Goal: Task Accomplishment & Management: Contribute content

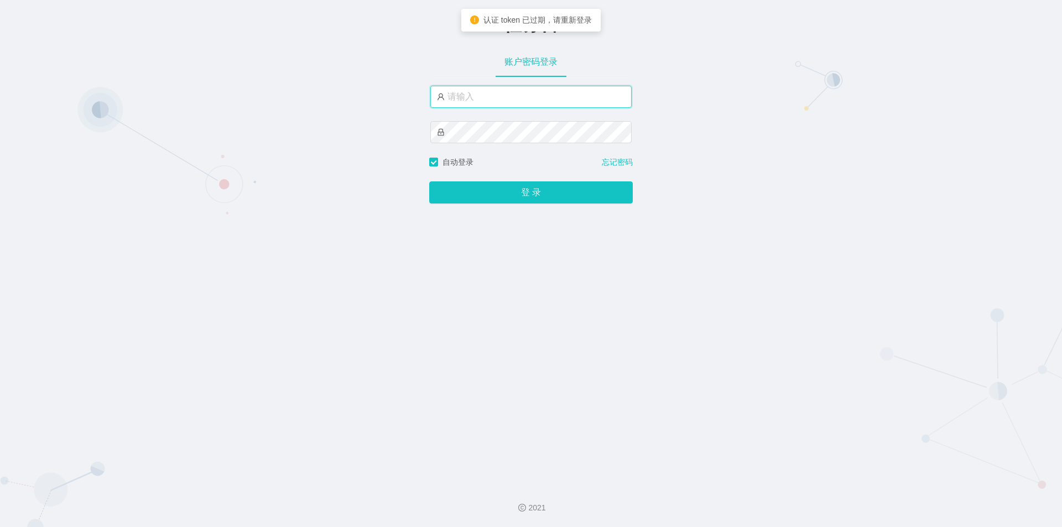
click at [463, 91] on input "text" at bounding box center [530, 97] width 201 height 22
click at [494, 96] on input "text" at bounding box center [530, 97] width 201 height 22
type input "jishu"
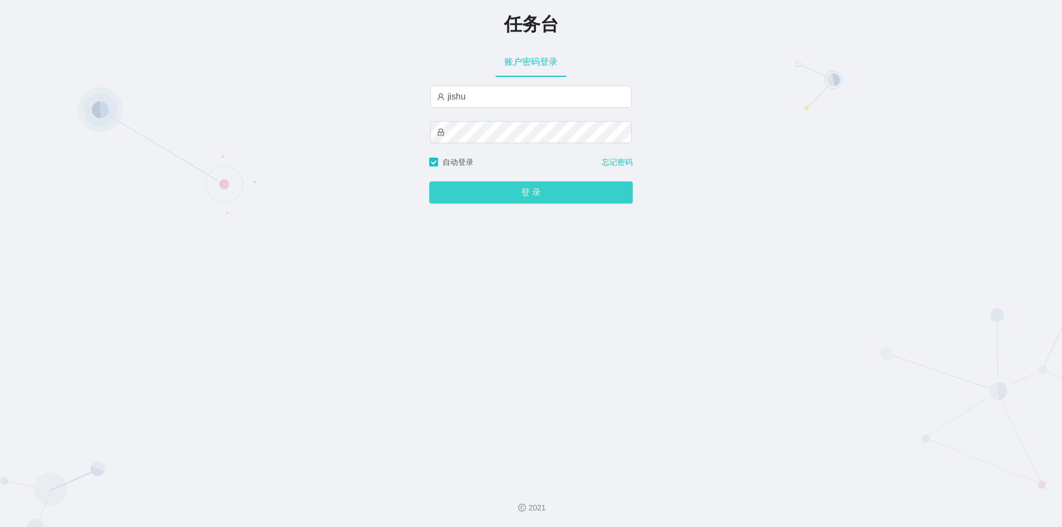
click at [495, 196] on button "登 录" at bounding box center [531, 192] width 204 height 22
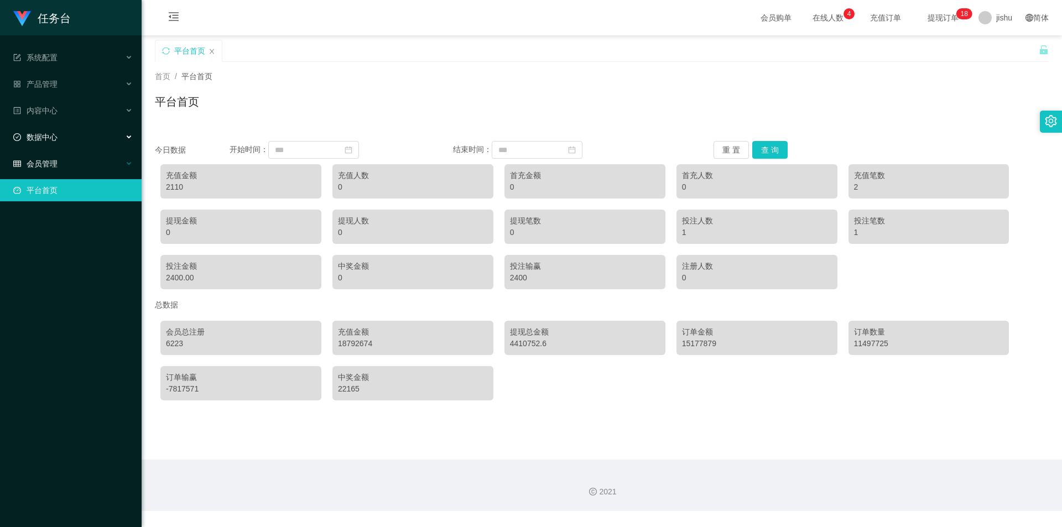
click at [71, 162] on div "会员管理" at bounding box center [71, 164] width 142 height 22
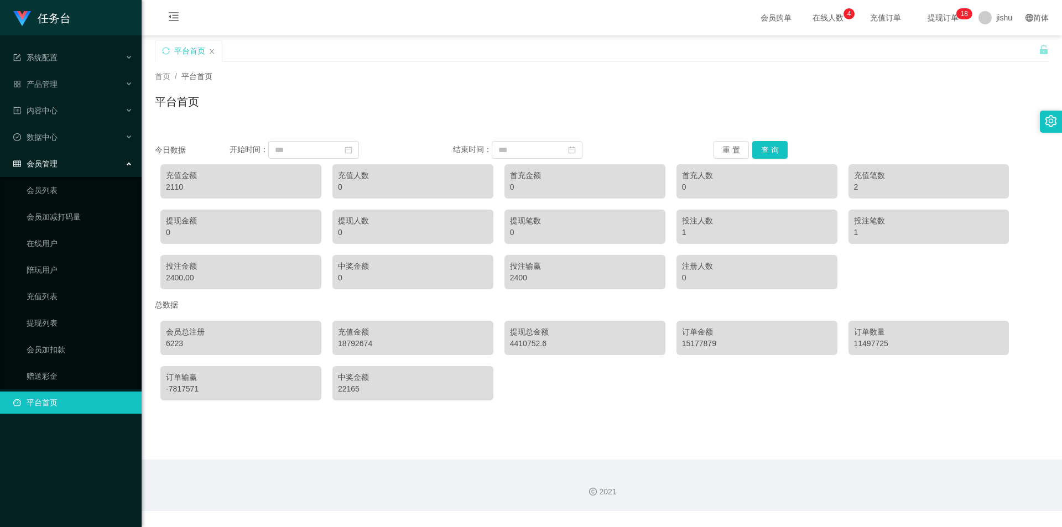
click at [72, 162] on div "会员管理" at bounding box center [71, 164] width 142 height 22
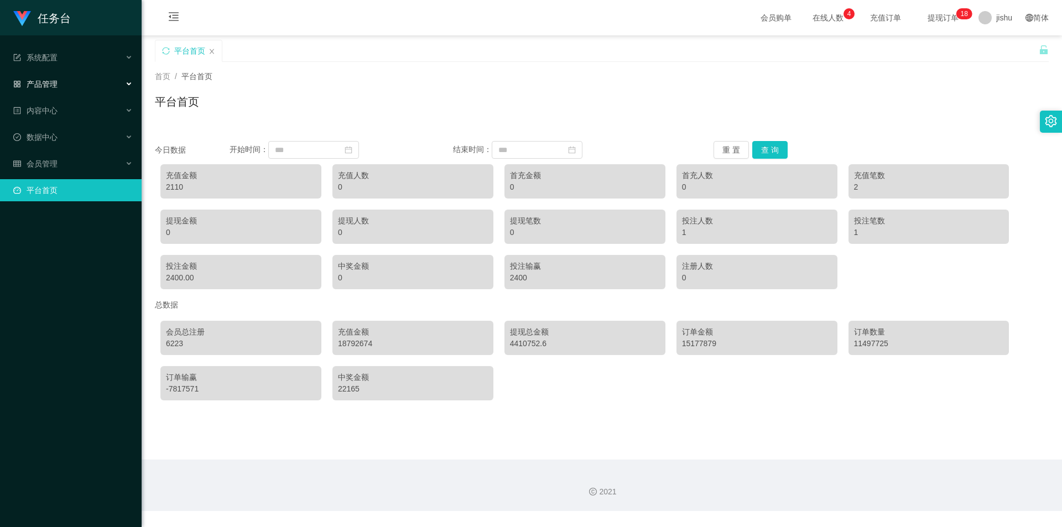
click at [48, 80] on span "产品管理" at bounding box center [35, 84] width 44 height 9
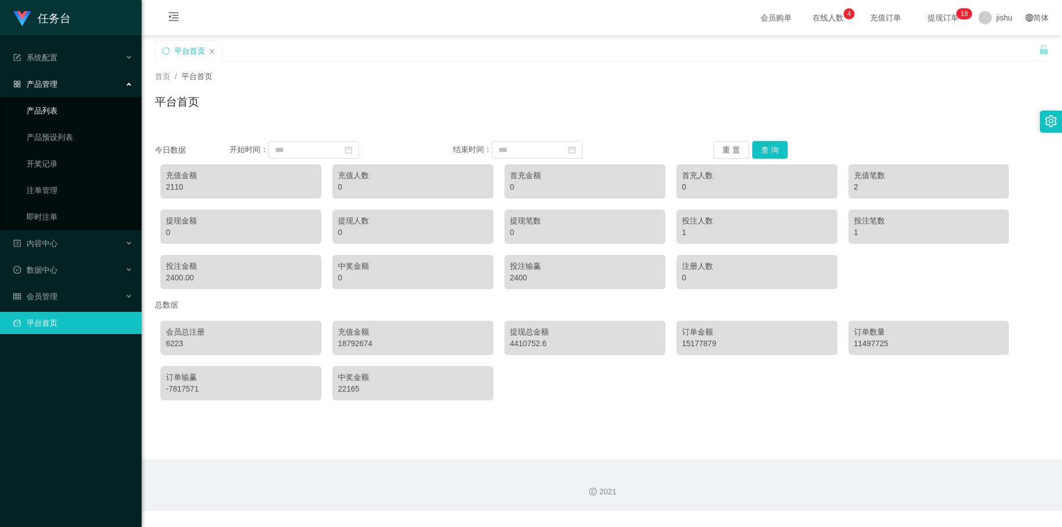
click at [51, 108] on link "产品列表" at bounding box center [80, 111] width 106 height 22
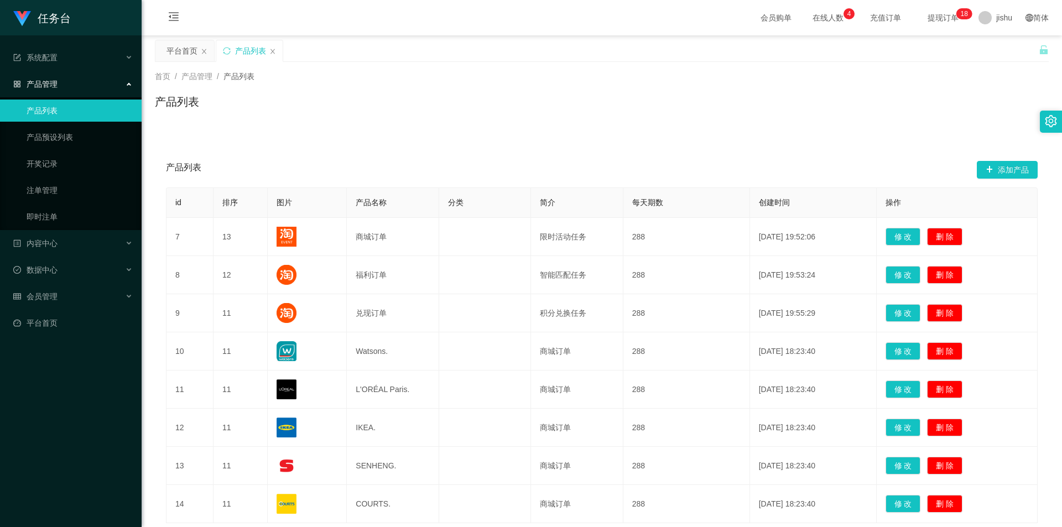
scroll to position [83, 0]
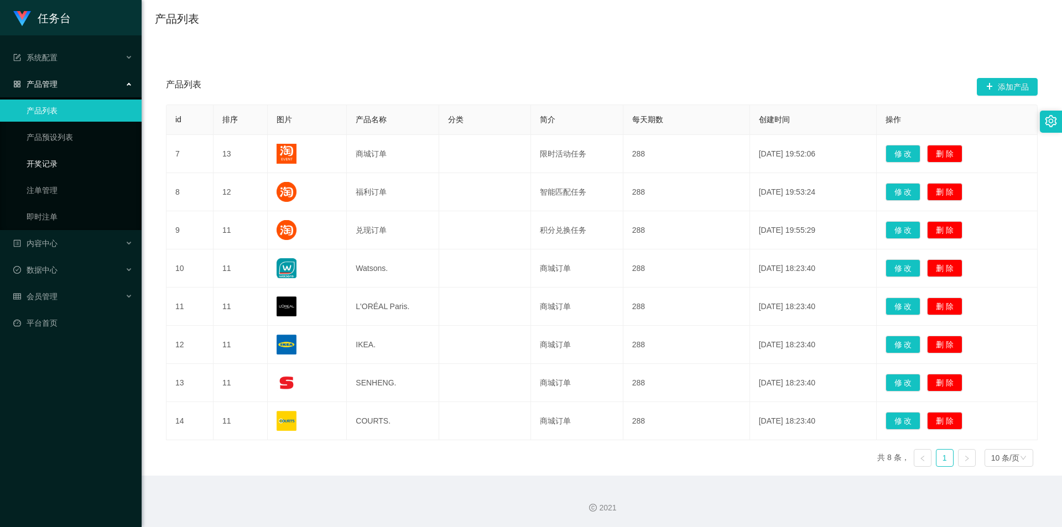
click at [60, 165] on link "开奖记录" at bounding box center [80, 164] width 106 height 22
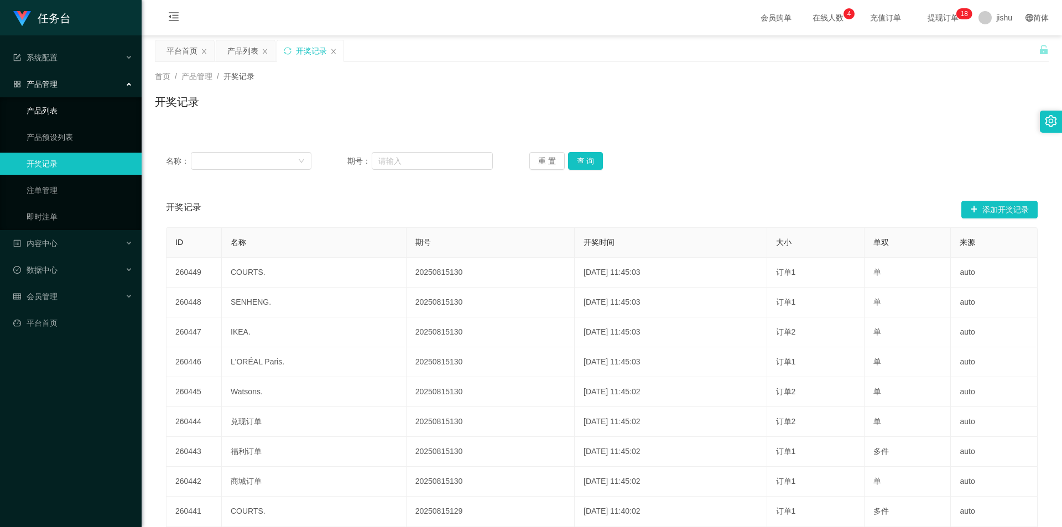
click at [59, 108] on link "产品列表" at bounding box center [80, 111] width 106 height 22
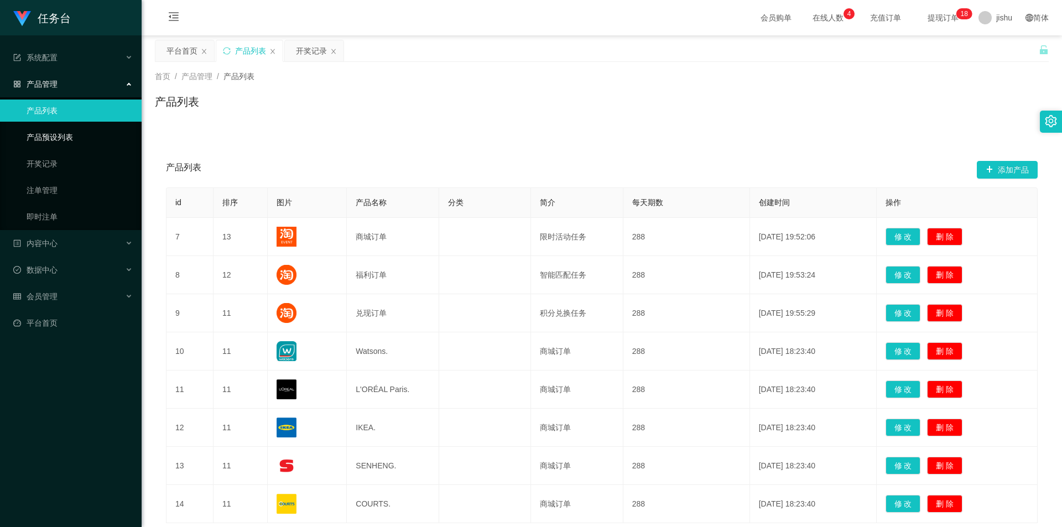
scroll to position [55, 0]
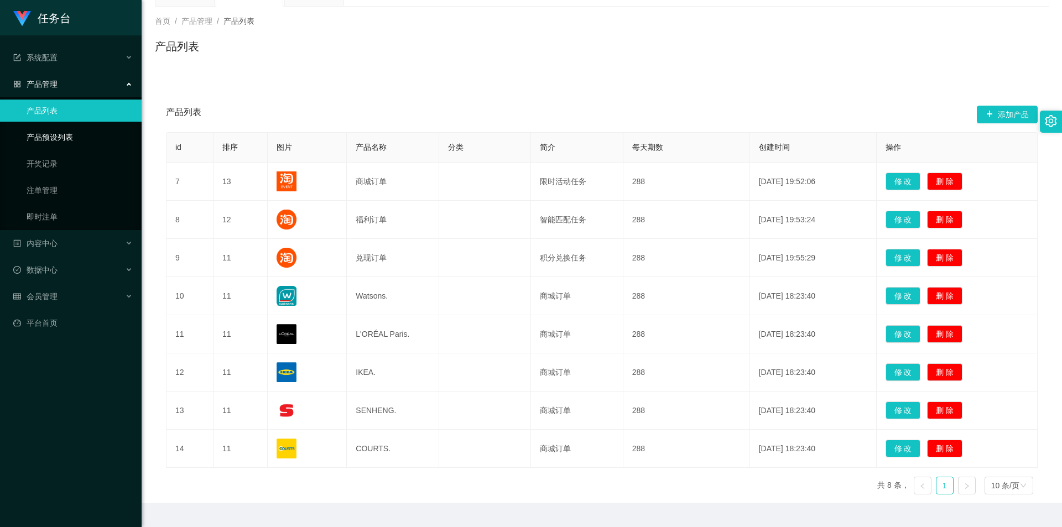
click at [85, 134] on link "产品预设列表" at bounding box center [80, 137] width 106 height 22
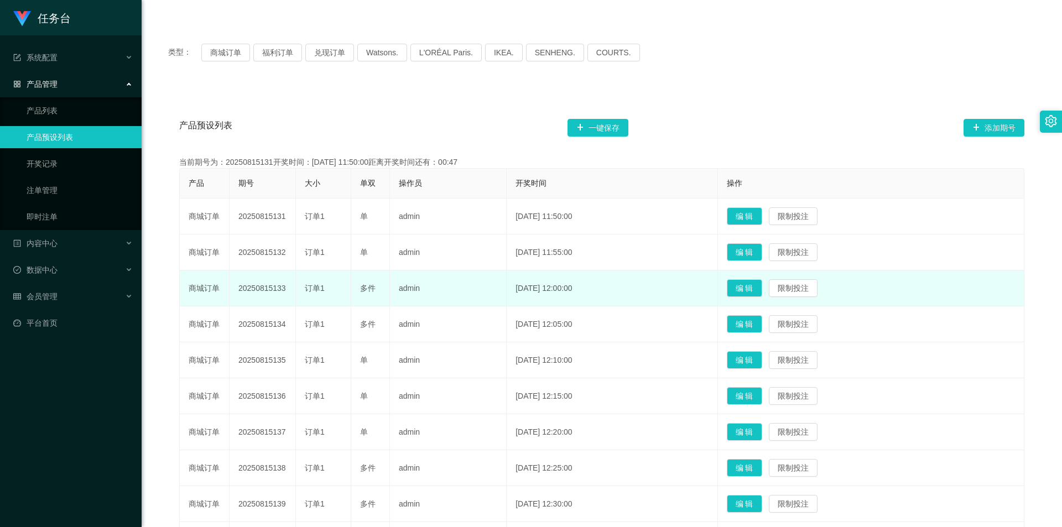
scroll to position [221, 0]
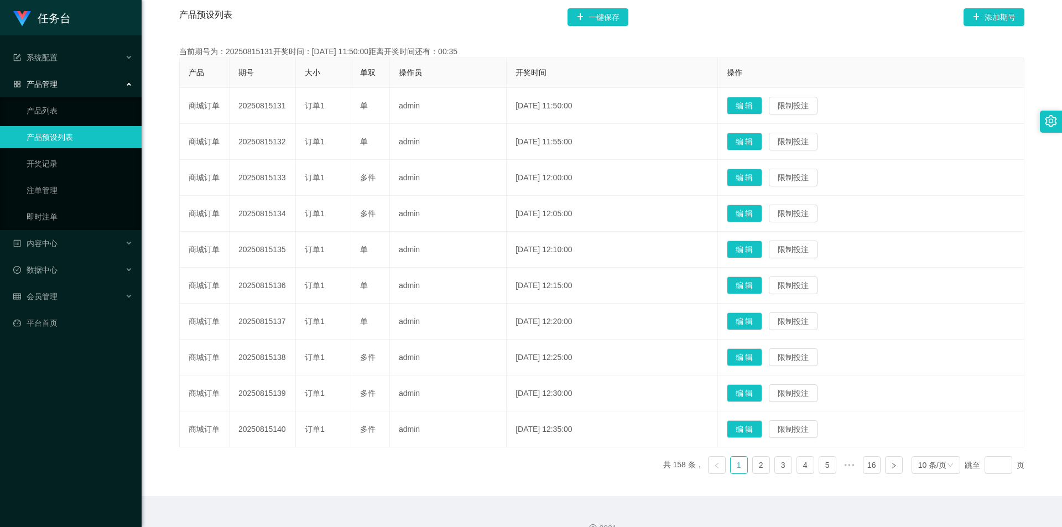
click at [77, 98] on ul "产品列表 产品预设列表 开奖记录 注单管理 即时注单" at bounding box center [71, 163] width 142 height 133
click at [70, 108] on link "产品列表" at bounding box center [80, 111] width 106 height 22
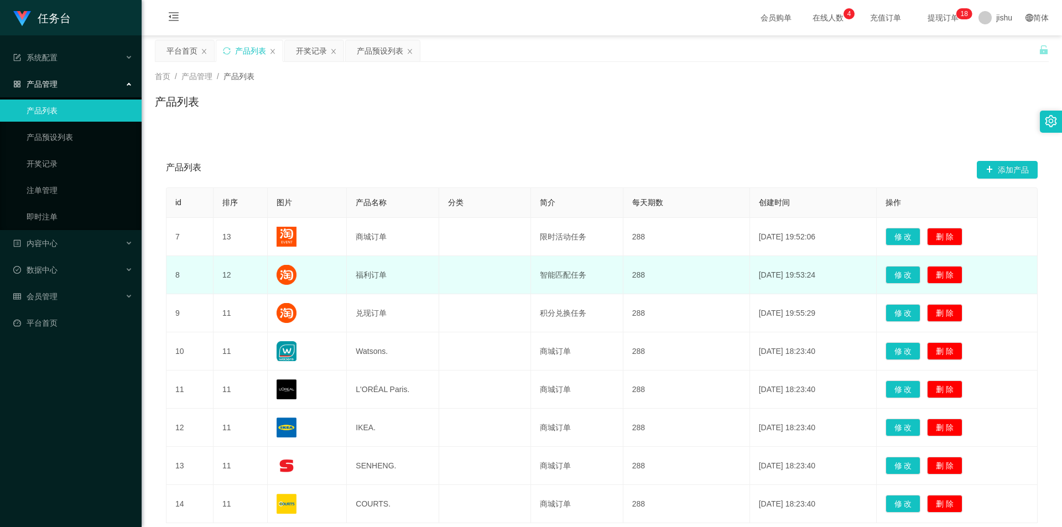
scroll to position [83, 0]
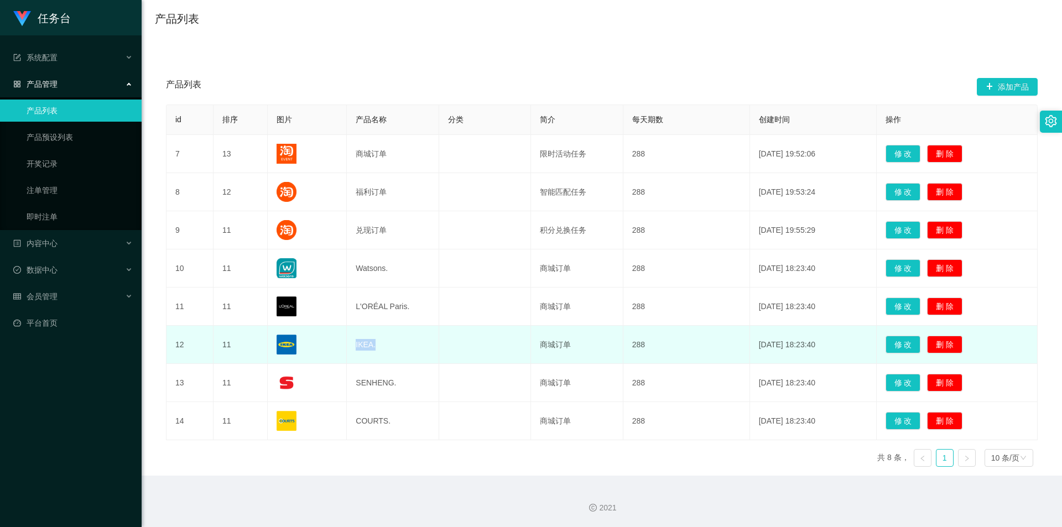
drag, startPoint x: 377, startPoint y: 346, endPoint x: 355, endPoint y: 344, distance: 21.7
click at [355, 344] on td "IKEA." at bounding box center [393, 345] width 92 height 38
click at [411, 346] on td "IKEA." at bounding box center [393, 345] width 92 height 38
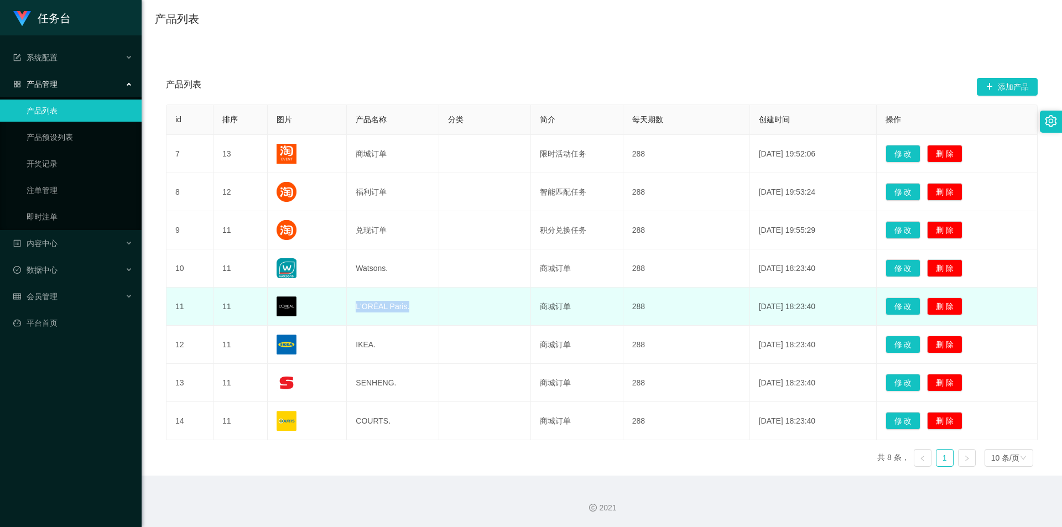
drag, startPoint x: 417, startPoint y: 309, endPoint x: 353, endPoint y: 309, distance: 64.2
click at [353, 309] on td "L'ORÉAL Paris." at bounding box center [393, 307] width 92 height 38
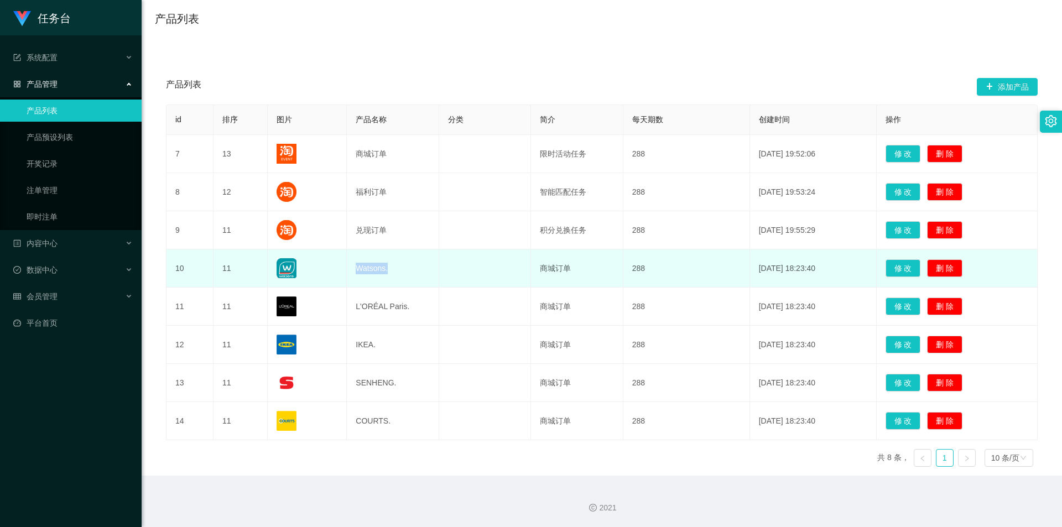
drag, startPoint x: 399, startPoint y: 269, endPoint x: 352, endPoint y: 272, distance: 46.6
click at [352, 272] on td "Watsons." at bounding box center [393, 268] width 92 height 38
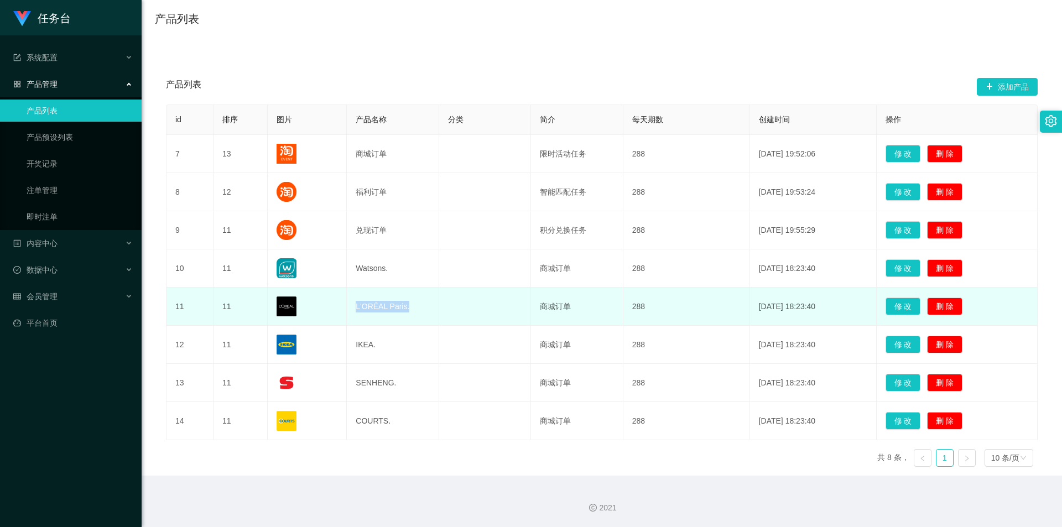
drag, startPoint x: 407, startPoint y: 309, endPoint x: 352, endPoint y: 308, distance: 54.2
click at [352, 308] on td "L'ORÉAL Paris." at bounding box center [393, 307] width 92 height 38
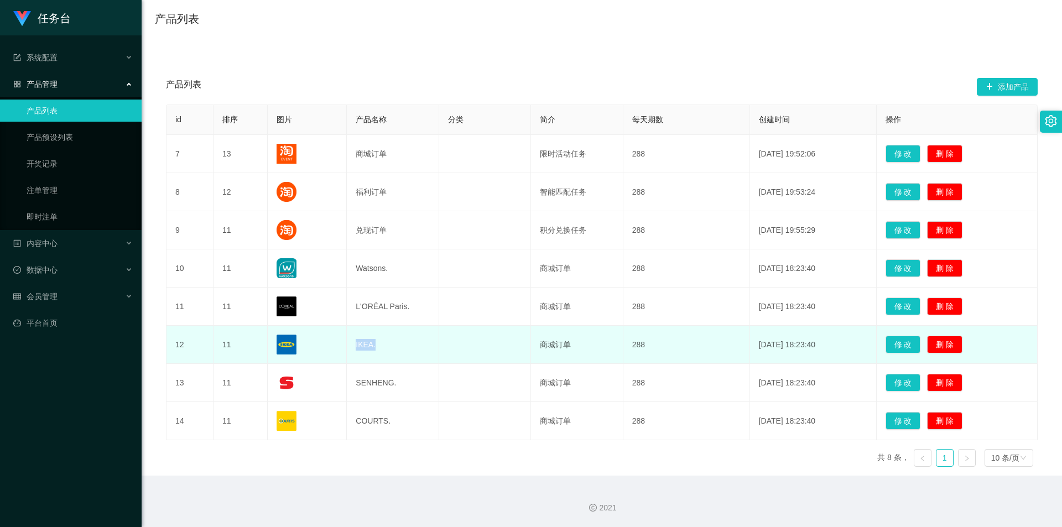
drag, startPoint x: 382, startPoint y: 345, endPoint x: 354, endPoint y: 345, distance: 28.2
click at [354, 345] on td "IKEA." at bounding box center [393, 345] width 92 height 38
click at [390, 348] on td "IKEA." at bounding box center [393, 345] width 92 height 38
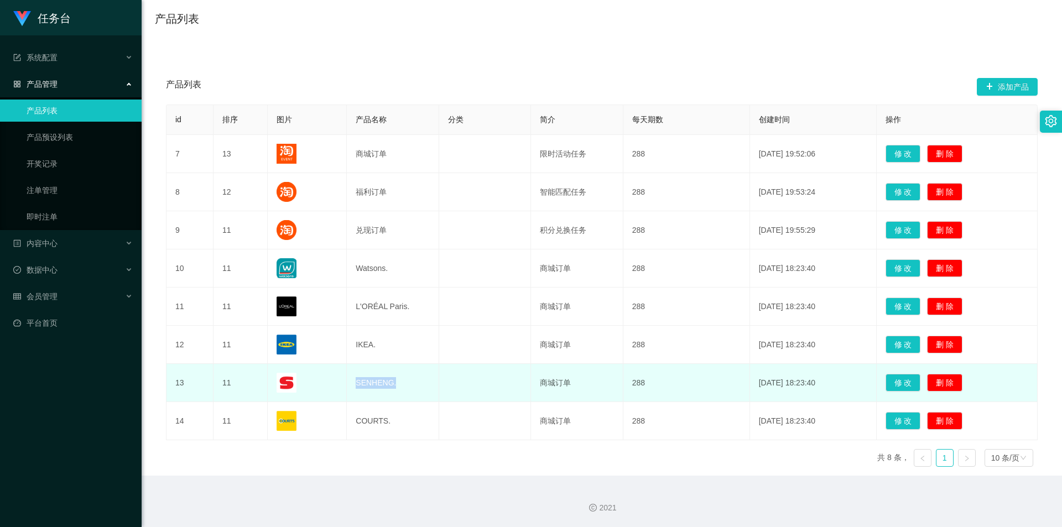
drag, startPoint x: 399, startPoint y: 384, endPoint x: 362, endPoint y: 387, distance: 36.6
click at [353, 385] on td "SENHENG." at bounding box center [393, 383] width 92 height 38
click at [398, 386] on td "SENHENG." at bounding box center [393, 383] width 92 height 38
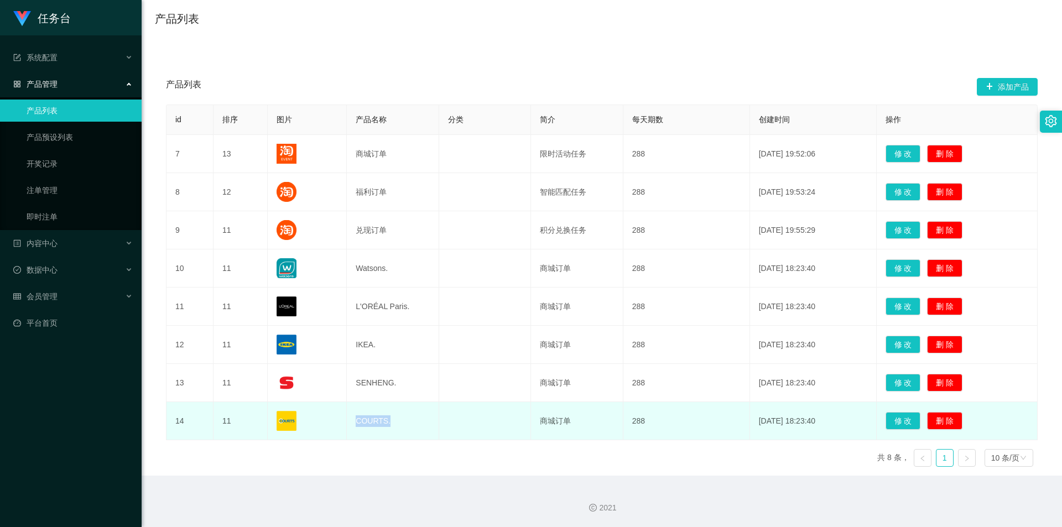
drag, startPoint x: 395, startPoint y: 419, endPoint x: 350, endPoint y: 422, distance: 44.9
click at [350, 422] on td "COURTS." at bounding box center [393, 421] width 92 height 38
click at [395, 422] on td "COURTS." at bounding box center [393, 421] width 92 height 38
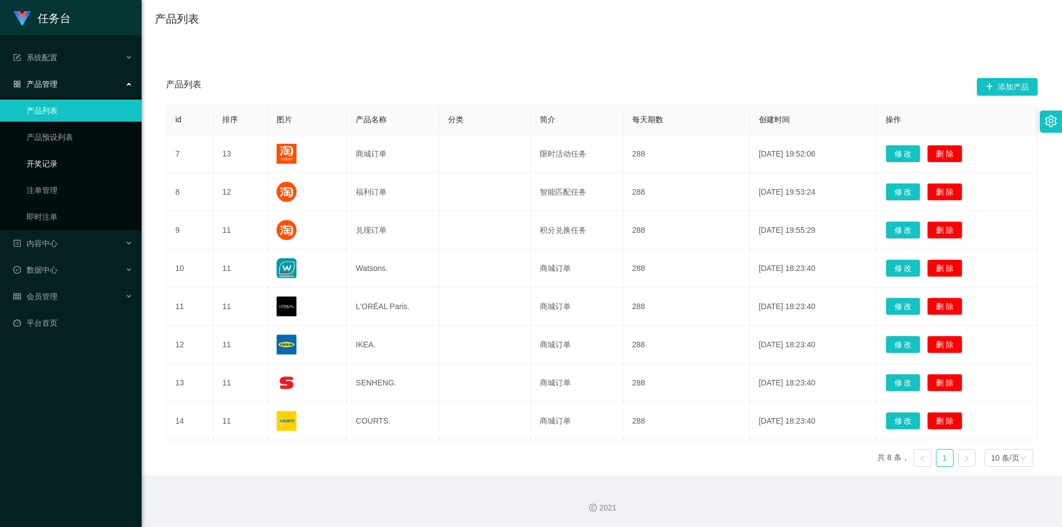
click at [73, 162] on link "开奖记录" at bounding box center [80, 164] width 106 height 22
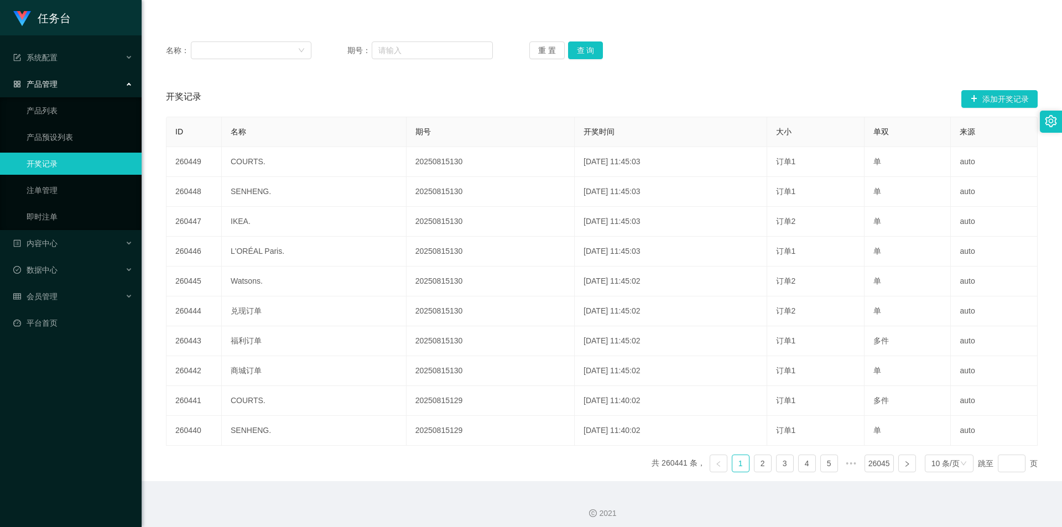
scroll to position [116, 0]
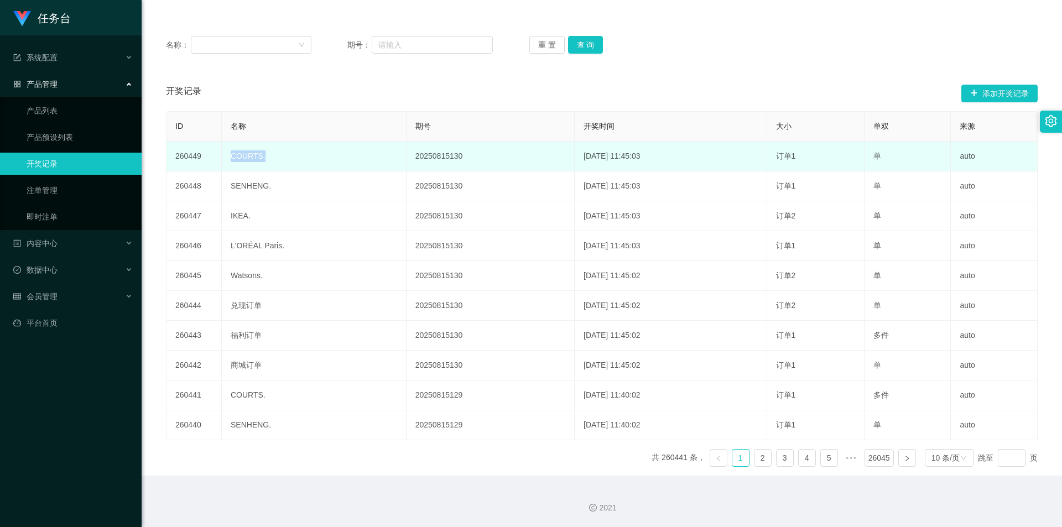
drag, startPoint x: 271, startPoint y: 157, endPoint x: 233, endPoint y: 161, distance: 37.9
click at [225, 157] on td "COURTS." at bounding box center [314, 157] width 185 height 30
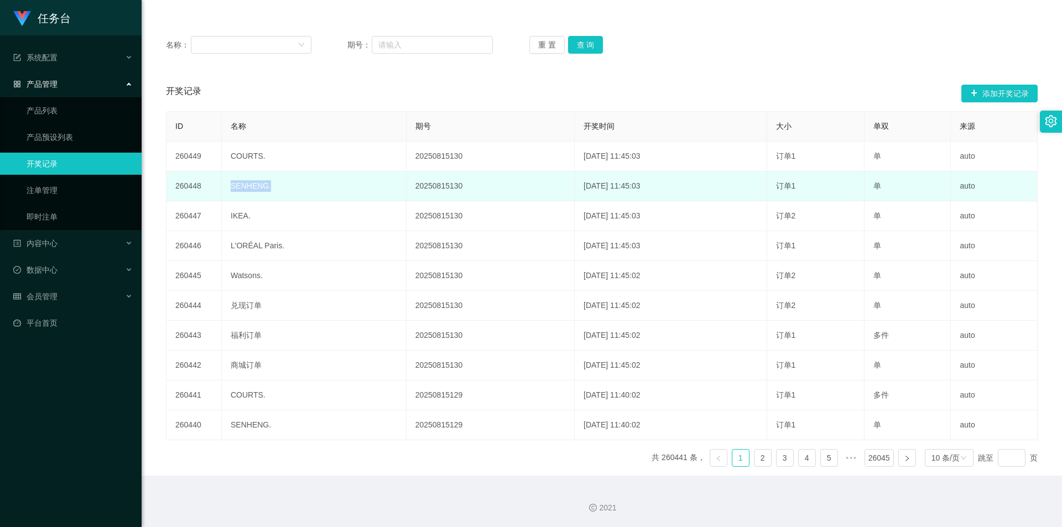
drag, startPoint x: 264, startPoint y: 189, endPoint x: 223, endPoint y: 186, distance: 41.0
click at [223, 186] on td "SENHENG." at bounding box center [314, 186] width 185 height 30
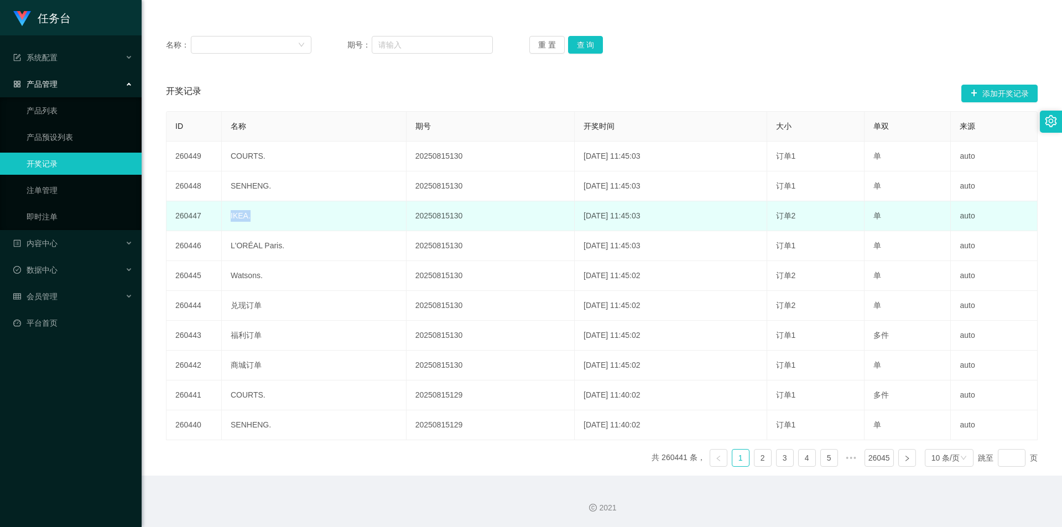
drag, startPoint x: 233, startPoint y: 220, endPoint x: 222, endPoint y: 220, distance: 10.5
click at [222, 220] on td "IKEA." at bounding box center [314, 216] width 185 height 30
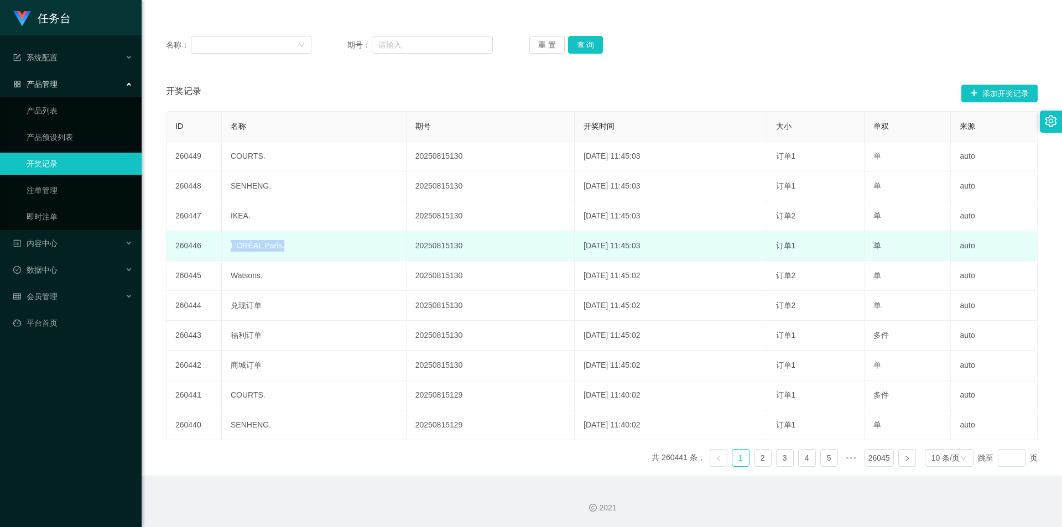
drag, startPoint x: 288, startPoint y: 248, endPoint x: 221, endPoint y: 248, distance: 66.9
click at [221, 248] on tr "260446 L'ORÉAL Paris. 20250815130 [DATE] 11:45:03 订单1 单 auto" at bounding box center [601, 246] width 871 height 30
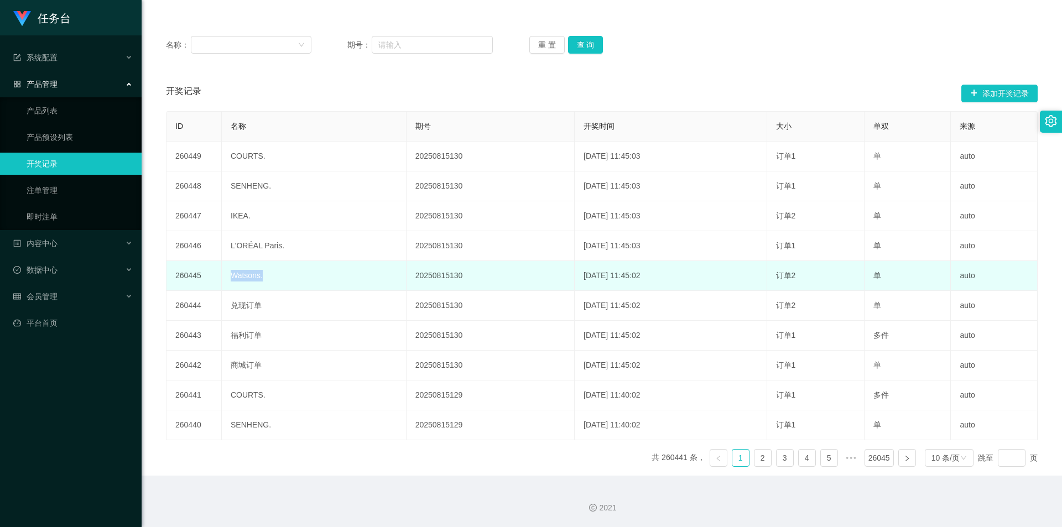
drag, startPoint x: 270, startPoint y: 279, endPoint x: 228, endPoint y: 279, distance: 42.0
click at [228, 279] on td "Watsons." at bounding box center [314, 276] width 185 height 30
click at [288, 284] on td "Watsons." at bounding box center [314, 276] width 185 height 30
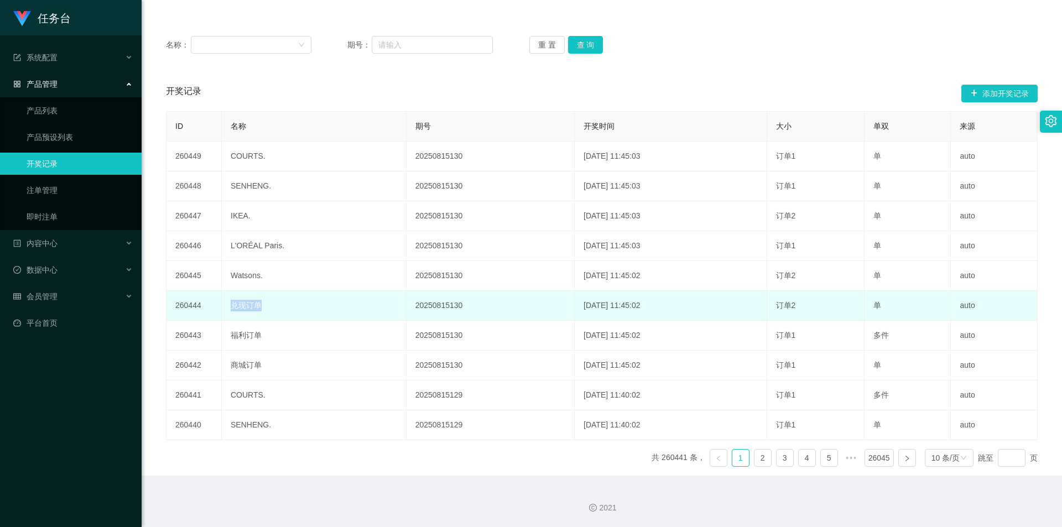
drag, startPoint x: 293, startPoint y: 305, endPoint x: 228, endPoint y: 306, distance: 64.7
click at [228, 306] on td "兑现订单" at bounding box center [314, 306] width 185 height 30
click at [290, 306] on td "兑现订单" at bounding box center [314, 306] width 185 height 30
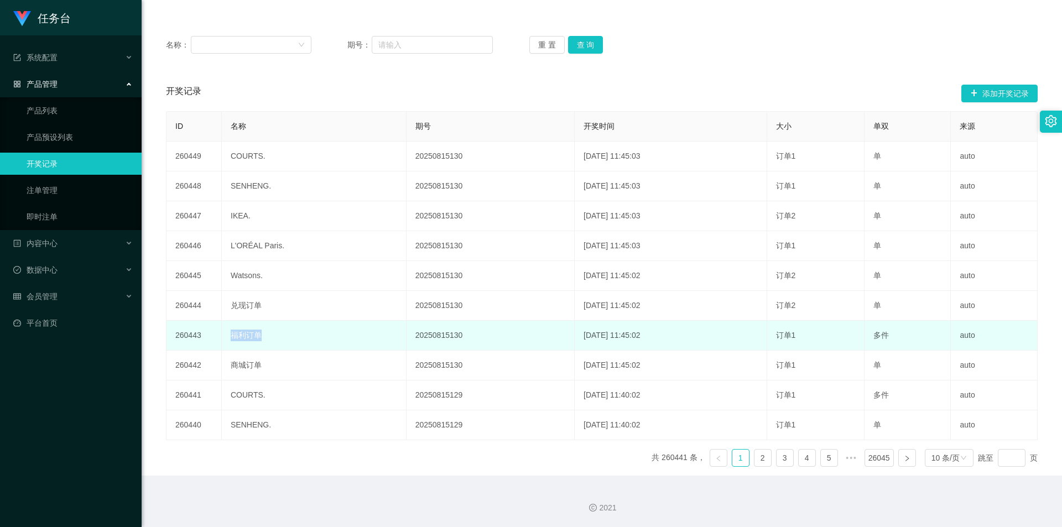
drag, startPoint x: 280, startPoint y: 339, endPoint x: 229, endPoint y: 340, distance: 51.4
click at [229, 340] on td "福利订单" at bounding box center [314, 336] width 185 height 30
click at [293, 341] on td "福利订单" at bounding box center [314, 336] width 185 height 30
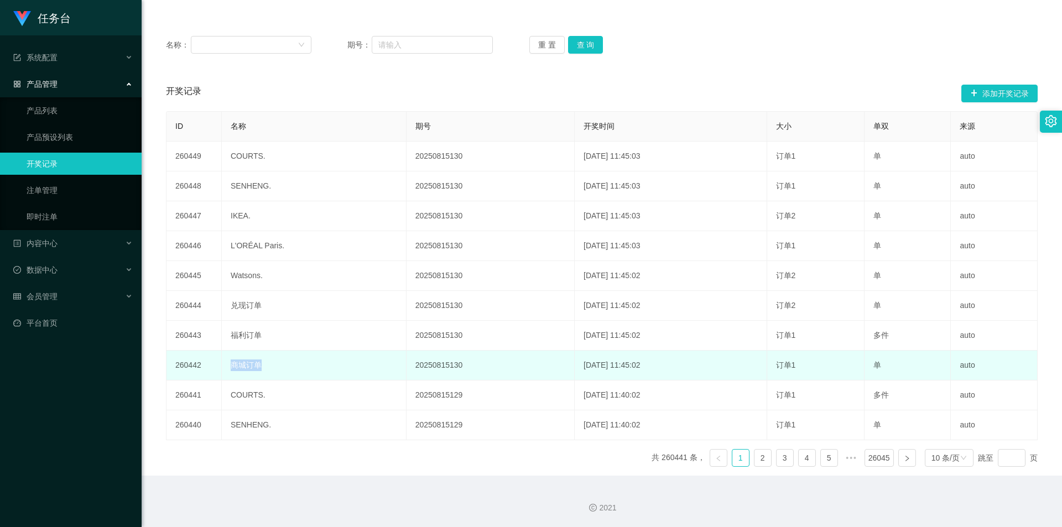
drag, startPoint x: 271, startPoint y: 366, endPoint x: 228, endPoint y: 366, distance: 43.1
click at [228, 366] on td "商城订单" at bounding box center [314, 366] width 185 height 30
click at [275, 368] on td "商城订单" at bounding box center [314, 366] width 185 height 30
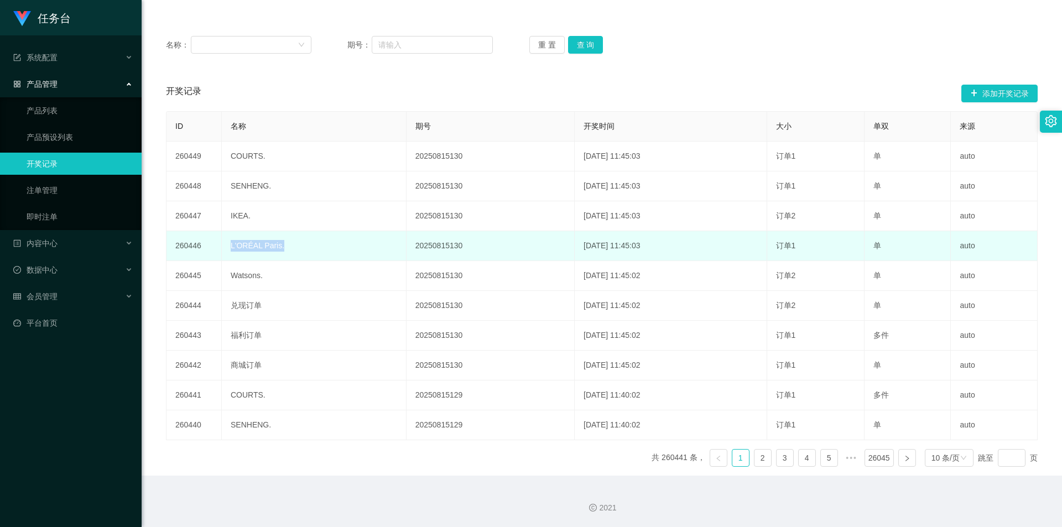
drag, startPoint x: 295, startPoint y: 249, endPoint x: 224, endPoint y: 247, distance: 70.8
click at [224, 247] on td "L'ORÉAL Paris." at bounding box center [314, 246] width 185 height 30
click at [286, 247] on td "L'ORÉAL Paris." at bounding box center [314, 246] width 185 height 30
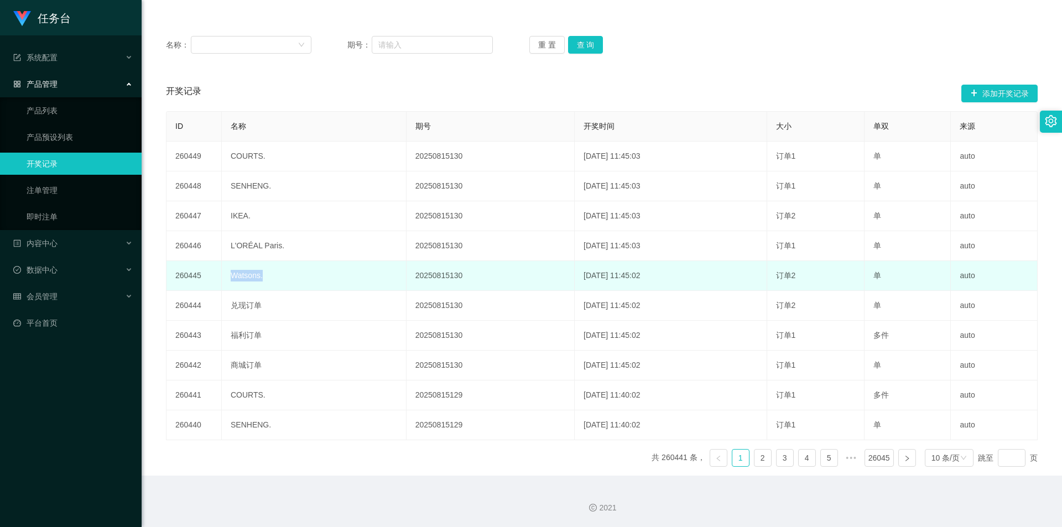
drag, startPoint x: 289, startPoint y: 273, endPoint x: 230, endPoint y: 274, distance: 58.6
click at [230, 274] on td "Watsons." at bounding box center [314, 276] width 185 height 30
click at [272, 278] on td "Watsons." at bounding box center [314, 276] width 185 height 30
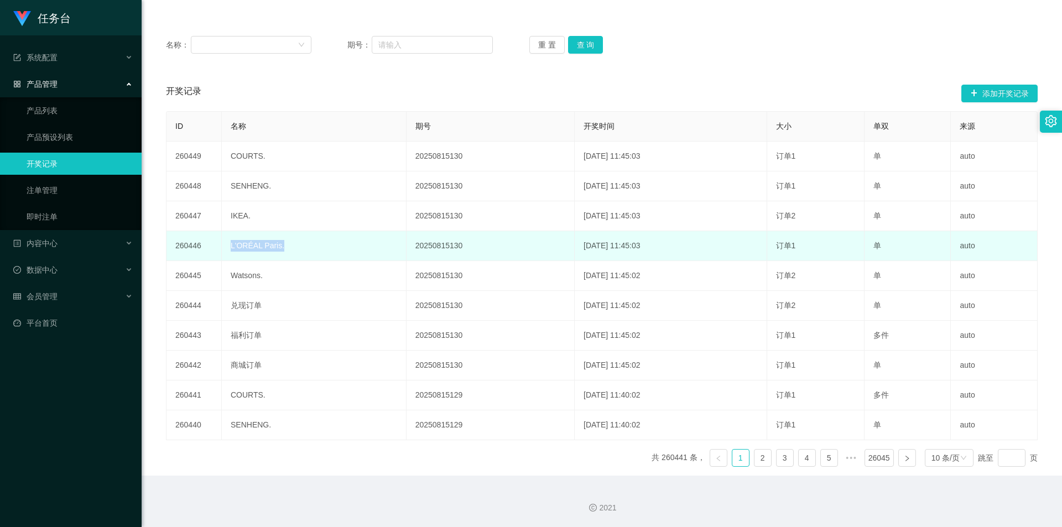
drag, startPoint x: 291, startPoint y: 249, endPoint x: 228, endPoint y: 248, distance: 63.6
click at [228, 248] on td "L'ORÉAL Paris." at bounding box center [314, 246] width 185 height 30
click at [287, 248] on td "L'ORÉAL Paris." at bounding box center [314, 246] width 185 height 30
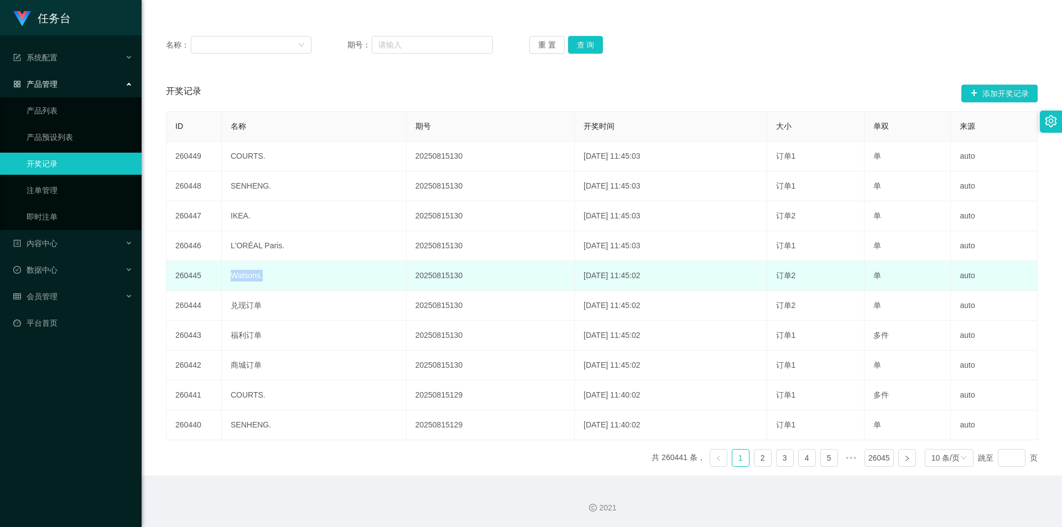
drag, startPoint x: 279, startPoint y: 271, endPoint x: 224, endPoint y: 273, distance: 54.8
click at [224, 273] on td "Watsons." at bounding box center [314, 276] width 185 height 30
click at [285, 279] on td "Watsons." at bounding box center [314, 276] width 185 height 30
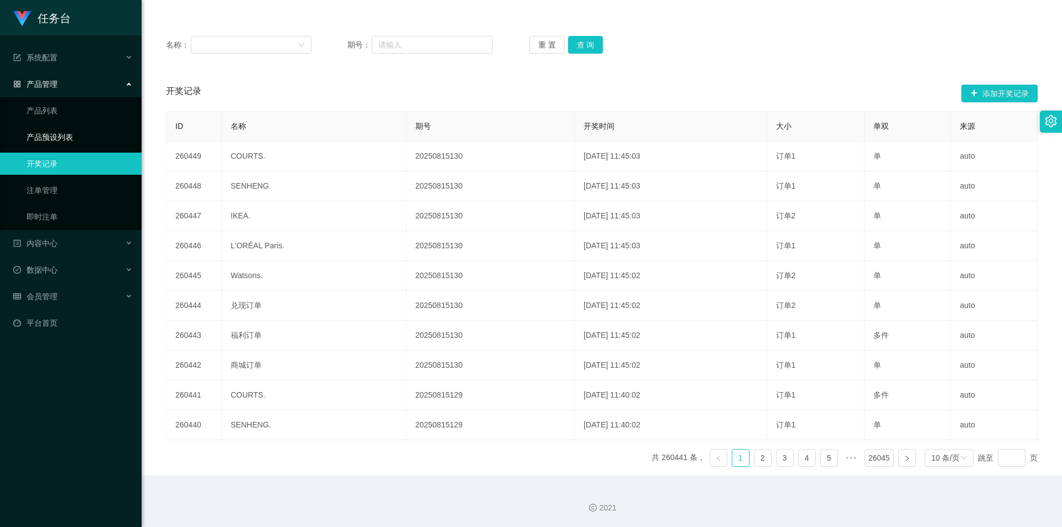
click at [82, 140] on link "产品预设列表" at bounding box center [80, 137] width 106 height 22
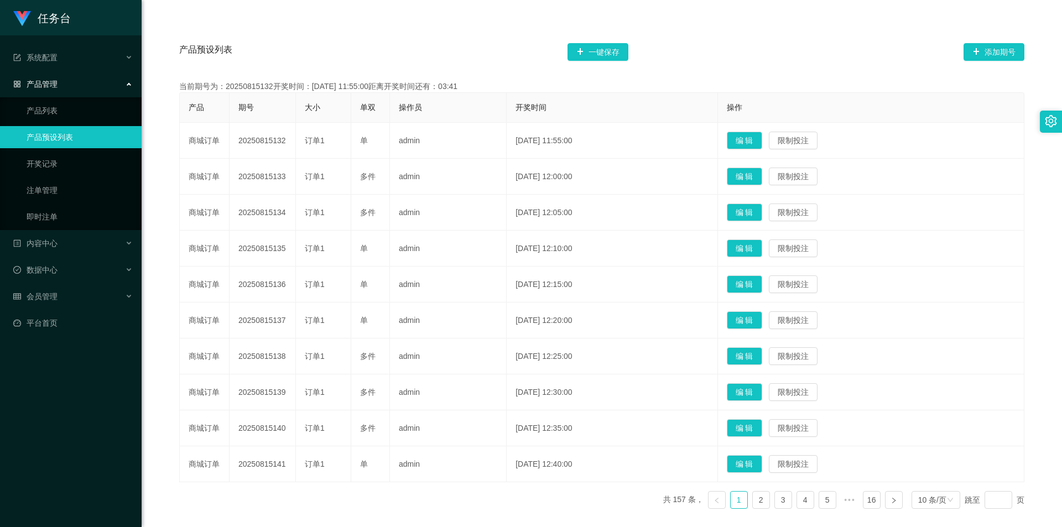
scroll to position [242, 0]
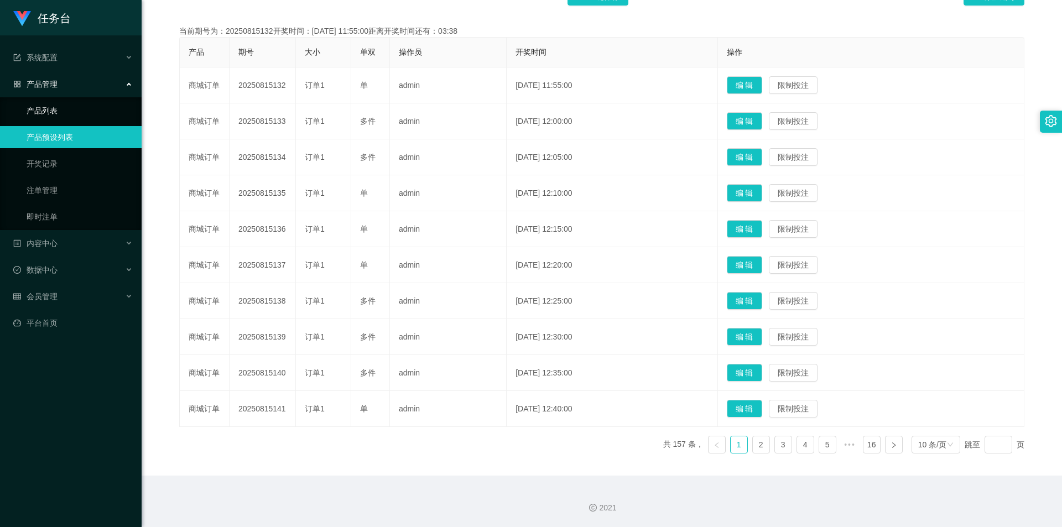
click at [69, 111] on link "产品列表" at bounding box center [80, 111] width 106 height 22
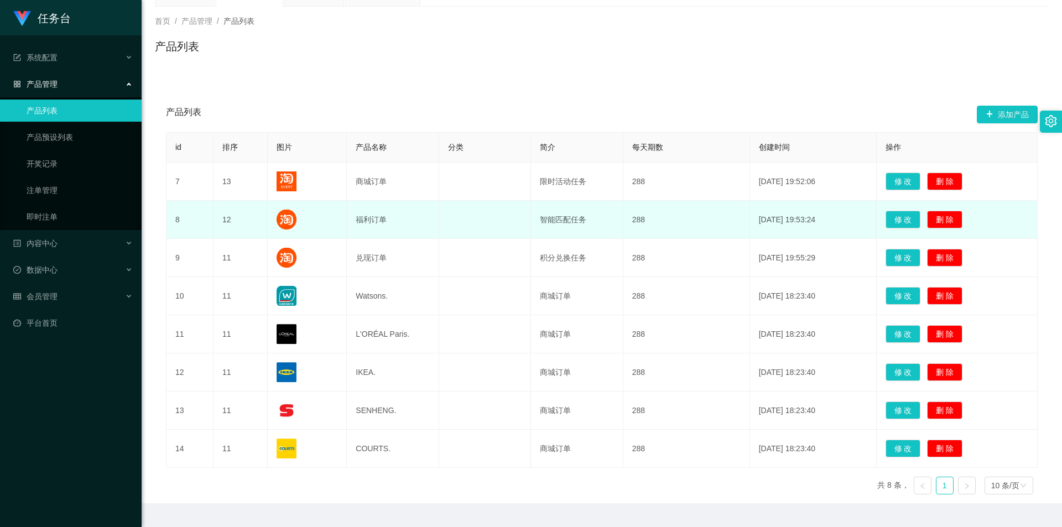
scroll to position [83, 0]
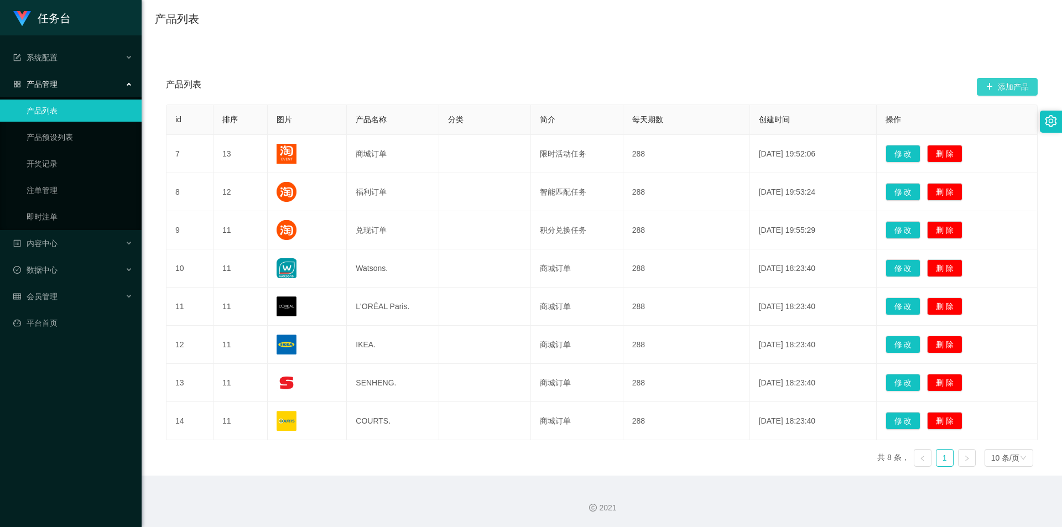
click at [1003, 89] on button "添加产品" at bounding box center [1007, 87] width 61 height 18
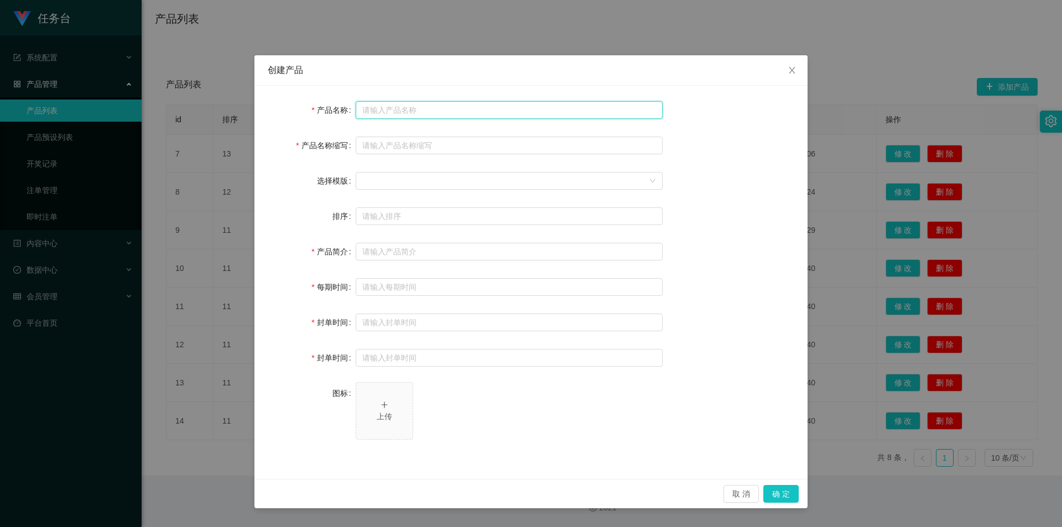
click at [417, 107] on input "text" at bounding box center [509, 110] width 307 height 18
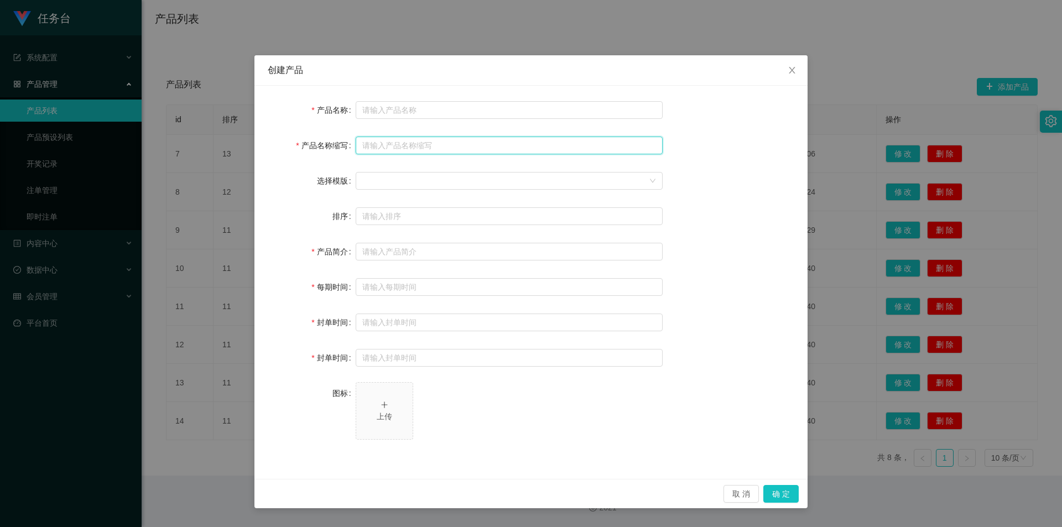
click at [420, 148] on input "text" at bounding box center [509, 146] width 307 height 18
click at [794, 69] on icon "图标: close" at bounding box center [792, 70] width 6 height 7
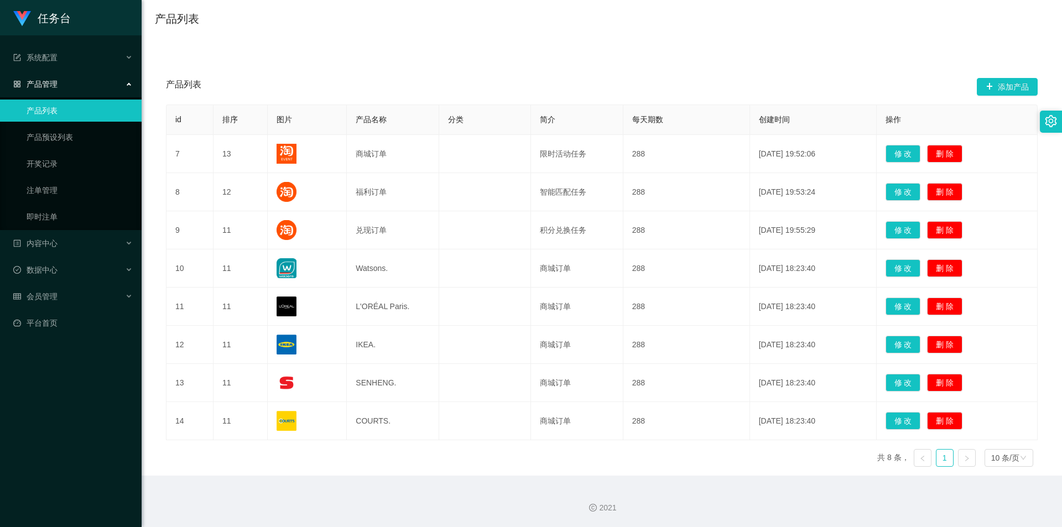
click at [459, 71] on div "产品列表 添加产品" at bounding box center [602, 86] width 872 height 35
drag, startPoint x: 397, startPoint y: 88, endPoint x: 359, endPoint y: 88, distance: 37.6
click at [397, 88] on div "产品列表 添加产品" at bounding box center [602, 86] width 872 height 35
click at [651, 82] on div "产品列表 添加产品" at bounding box center [602, 86] width 872 height 35
click at [499, 457] on div "id 排序 图片 产品名称 分类 简介 每天期数 创建时间 操作 7 13 商城订单 限时活动任务 288 [DATE] 19:52:06 修 改 删 除 8…" at bounding box center [602, 290] width 872 height 371
